Goal: Navigation & Orientation: Understand site structure

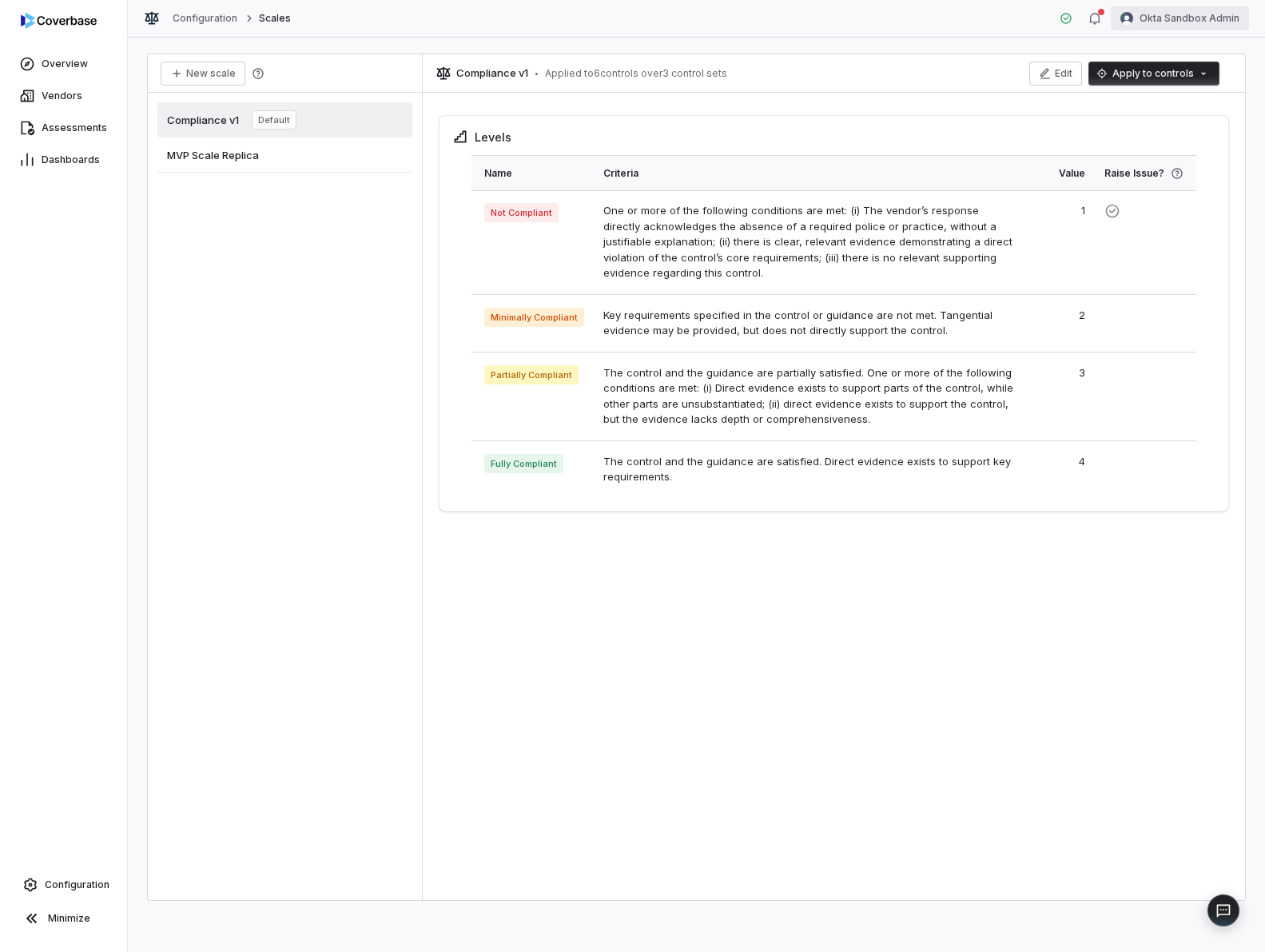
click at [1191, 21] on html "Overview Vendors Assessments Dashboards Configuration Minimize Configuration Sc…" at bounding box center [632, 476] width 1265 height 952
click at [1166, 147] on div "Log out" at bounding box center [1181, 147] width 123 height 26
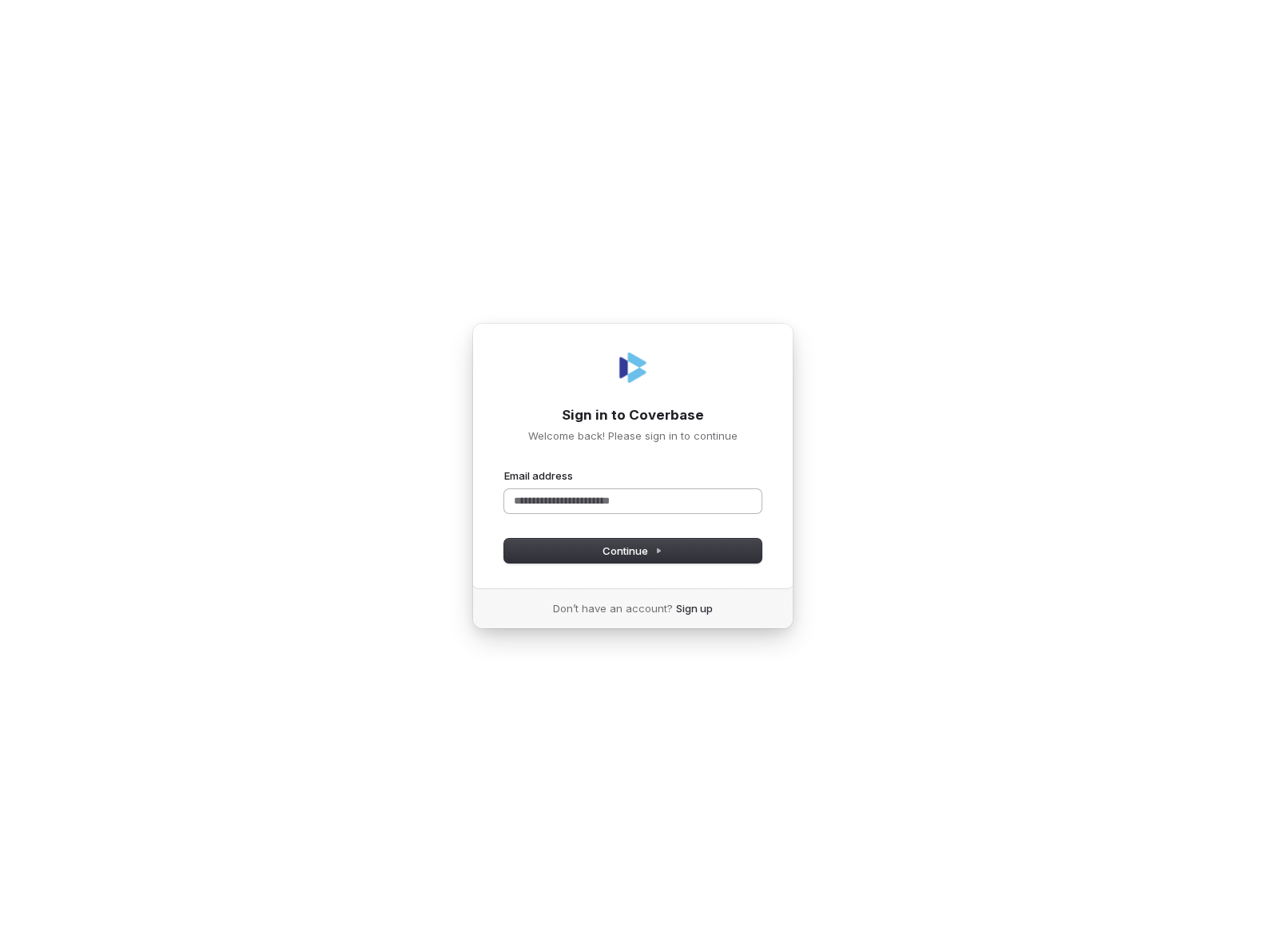
click at [688, 490] on input "Email address" at bounding box center [632, 500] width 258 height 24
click at [658, 549] on icon at bounding box center [659, 550] width 4 height 4
type input "**********"
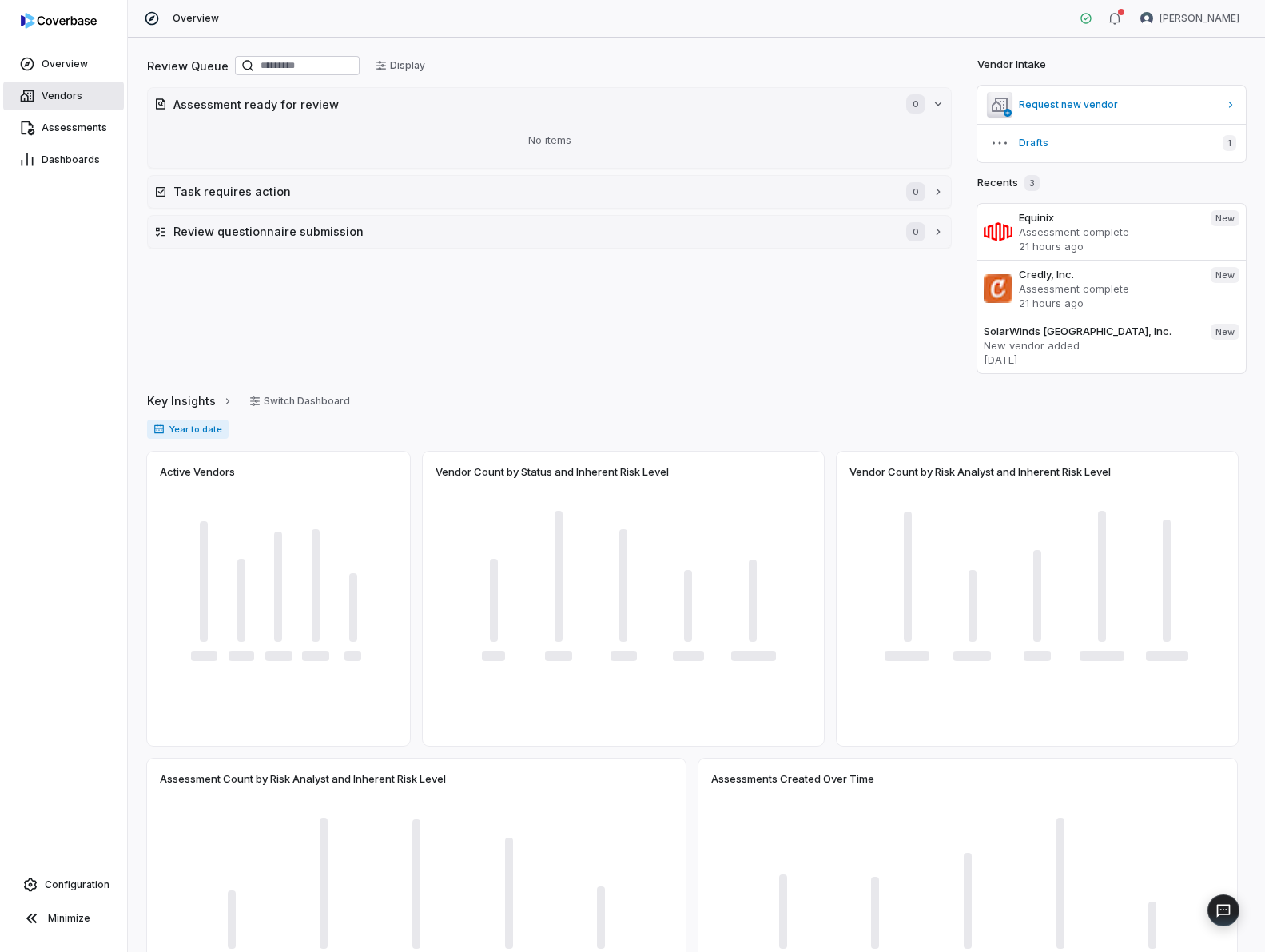
click at [81, 101] on link "Vendors" at bounding box center [64, 96] width 121 height 29
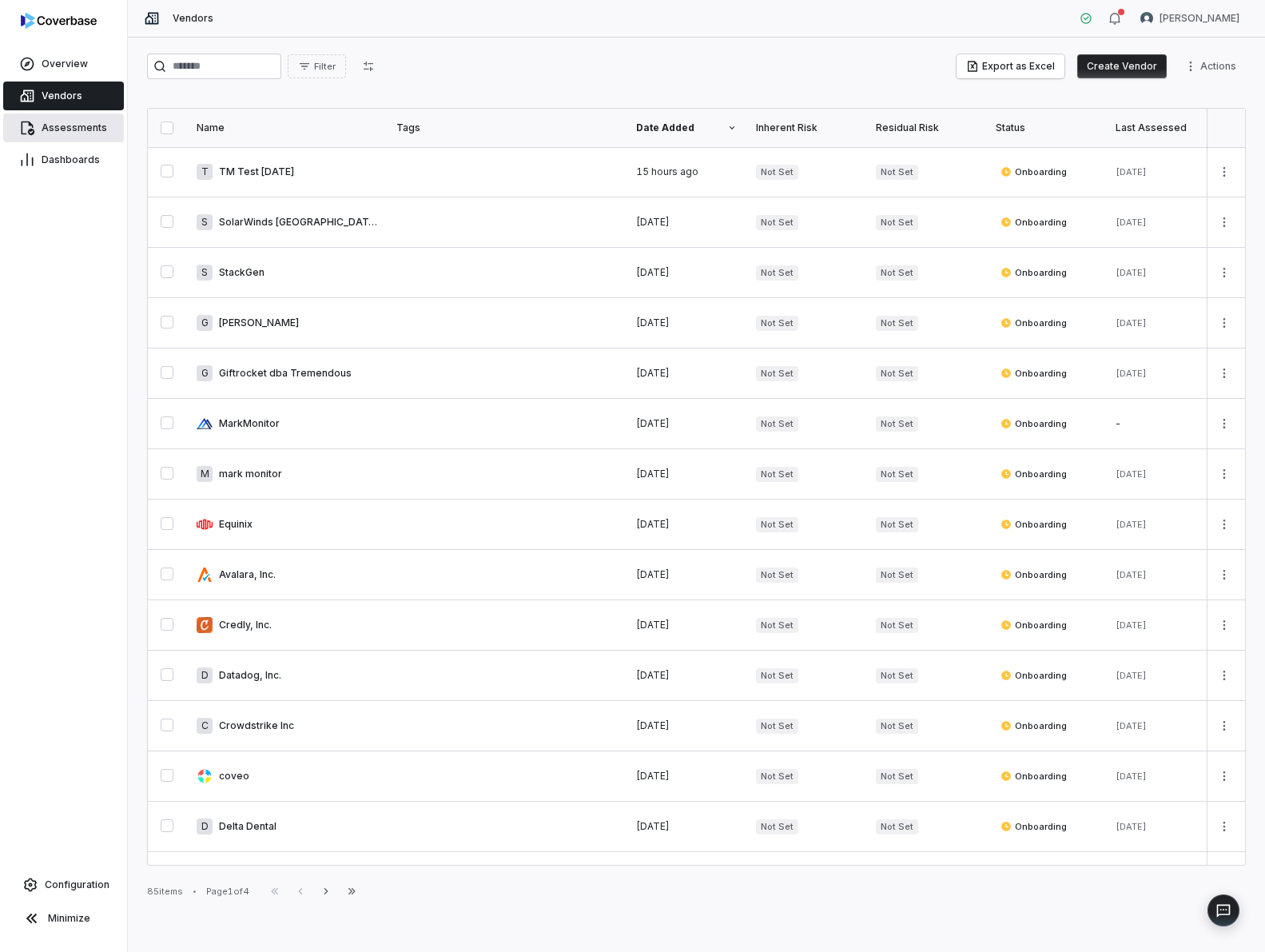
click at [79, 123] on span "Assessments" at bounding box center [73, 128] width 65 height 13
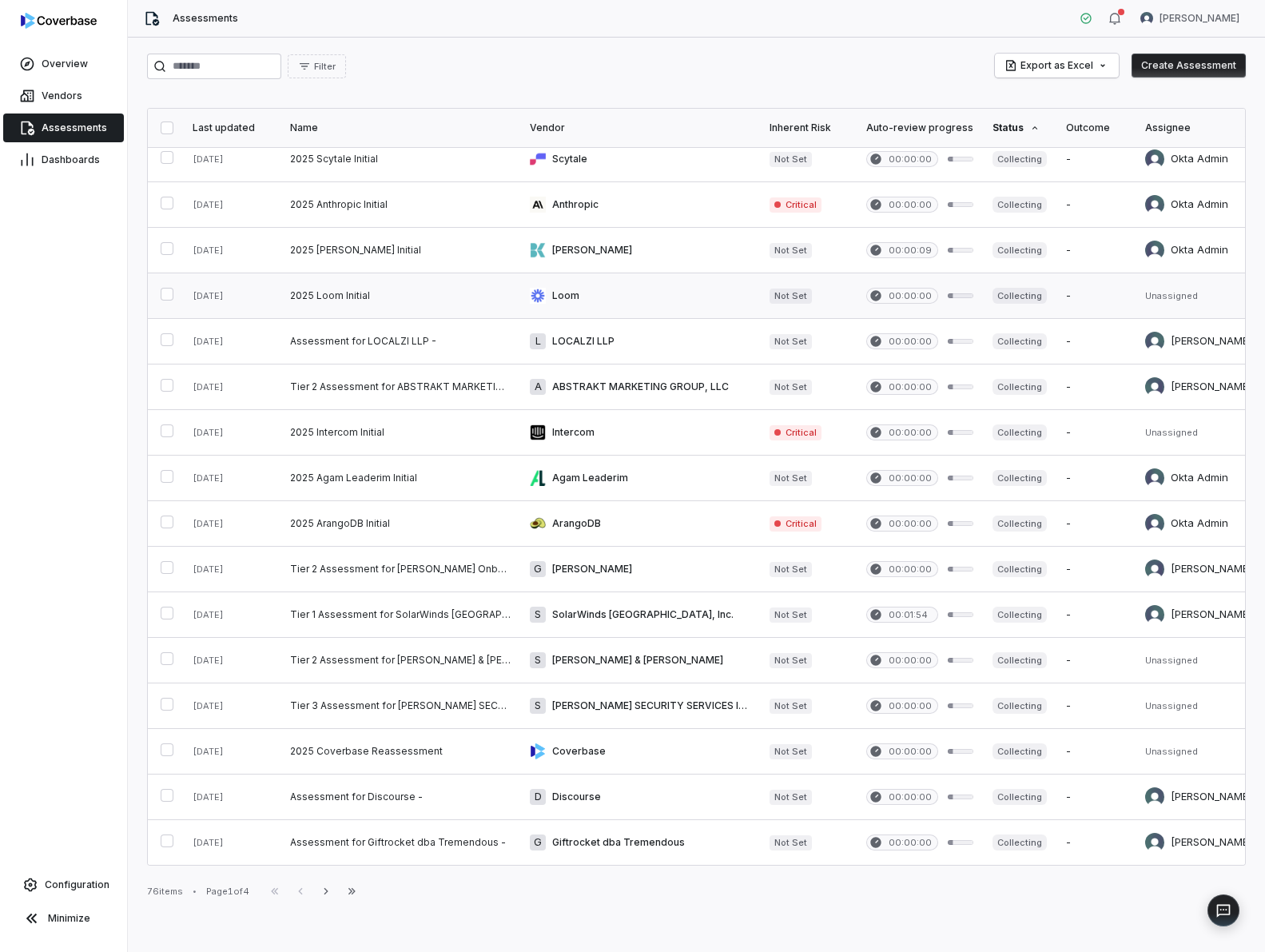
scroll to position [429, 0]
click at [56, 877] on link "Configuration" at bounding box center [64, 884] width 115 height 29
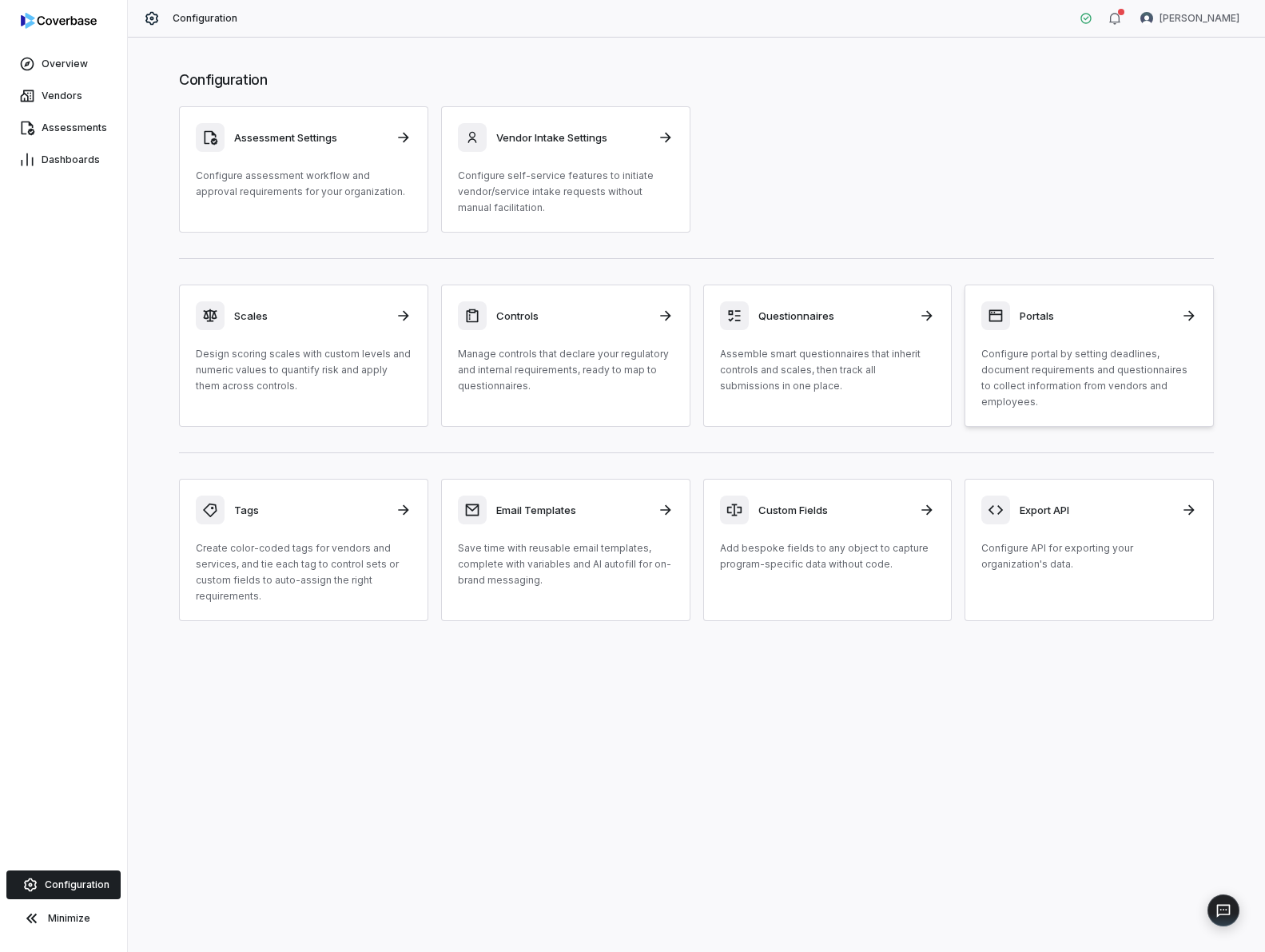
click at [1040, 380] on p "Configure portal by setting deadlines, document requirements and questionnaires…" at bounding box center [1089, 378] width 216 height 64
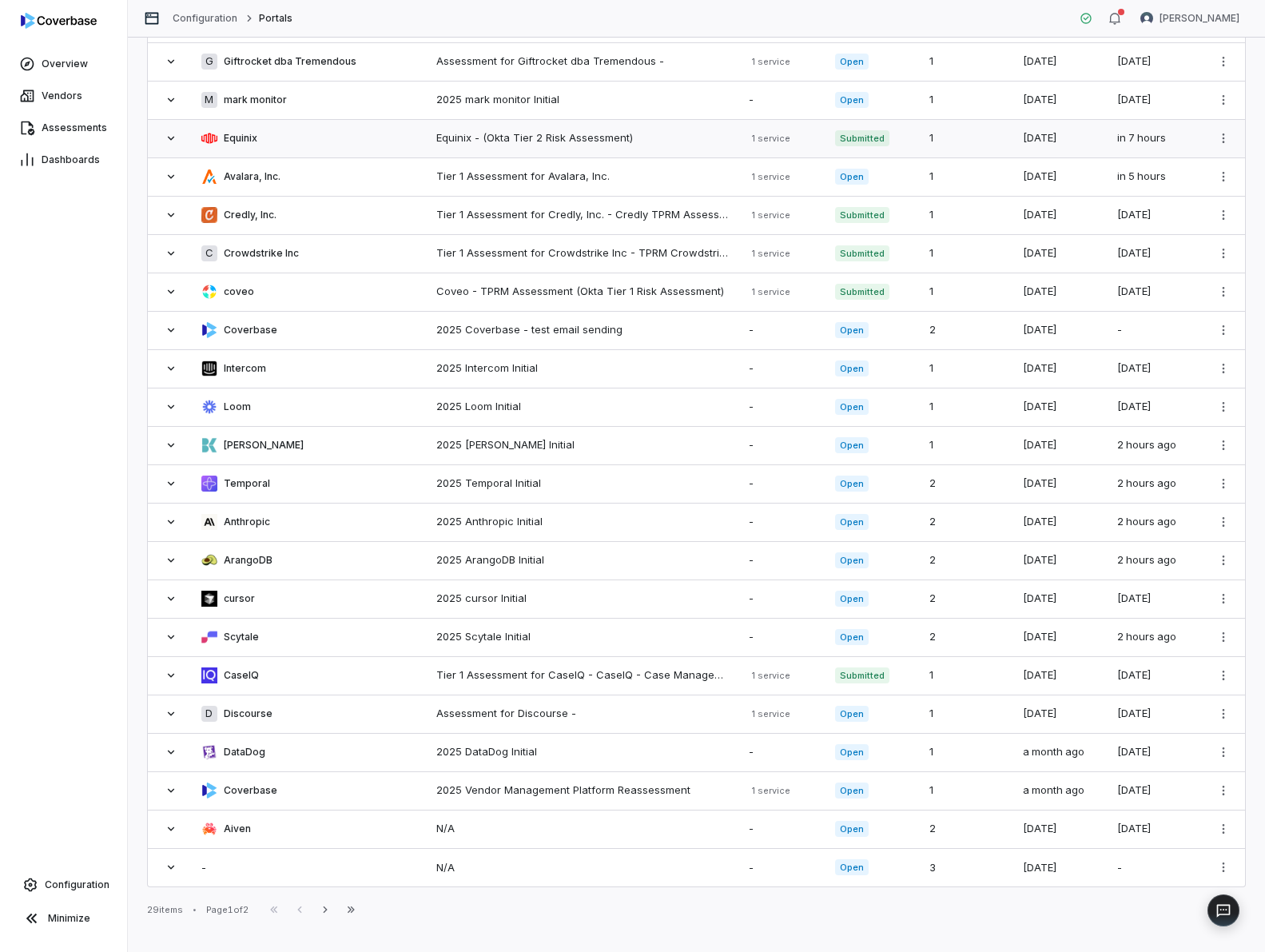
scroll to position [205, 0]
